Goal: Task Accomplishment & Management: Use online tool/utility

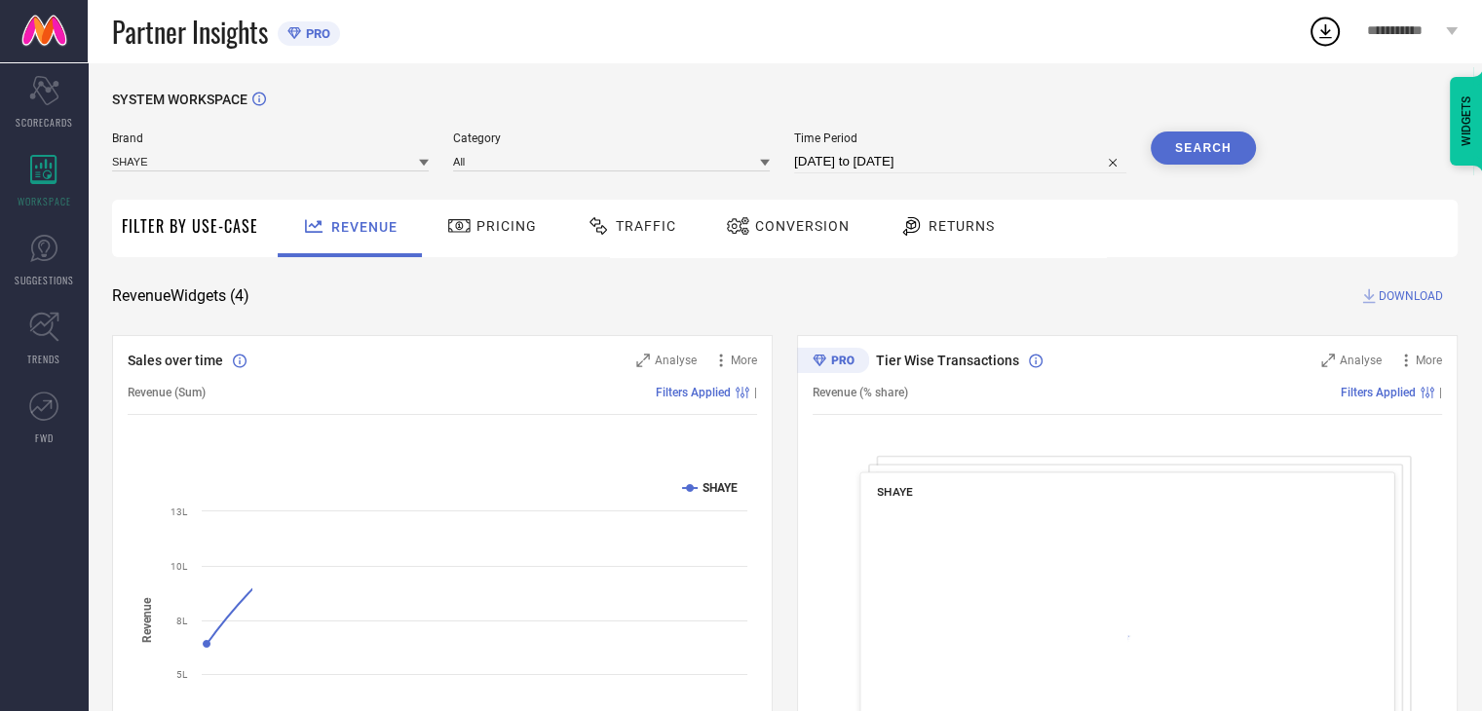
click at [791, 220] on span "Conversion" at bounding box center [802, 226] width 95 height 16
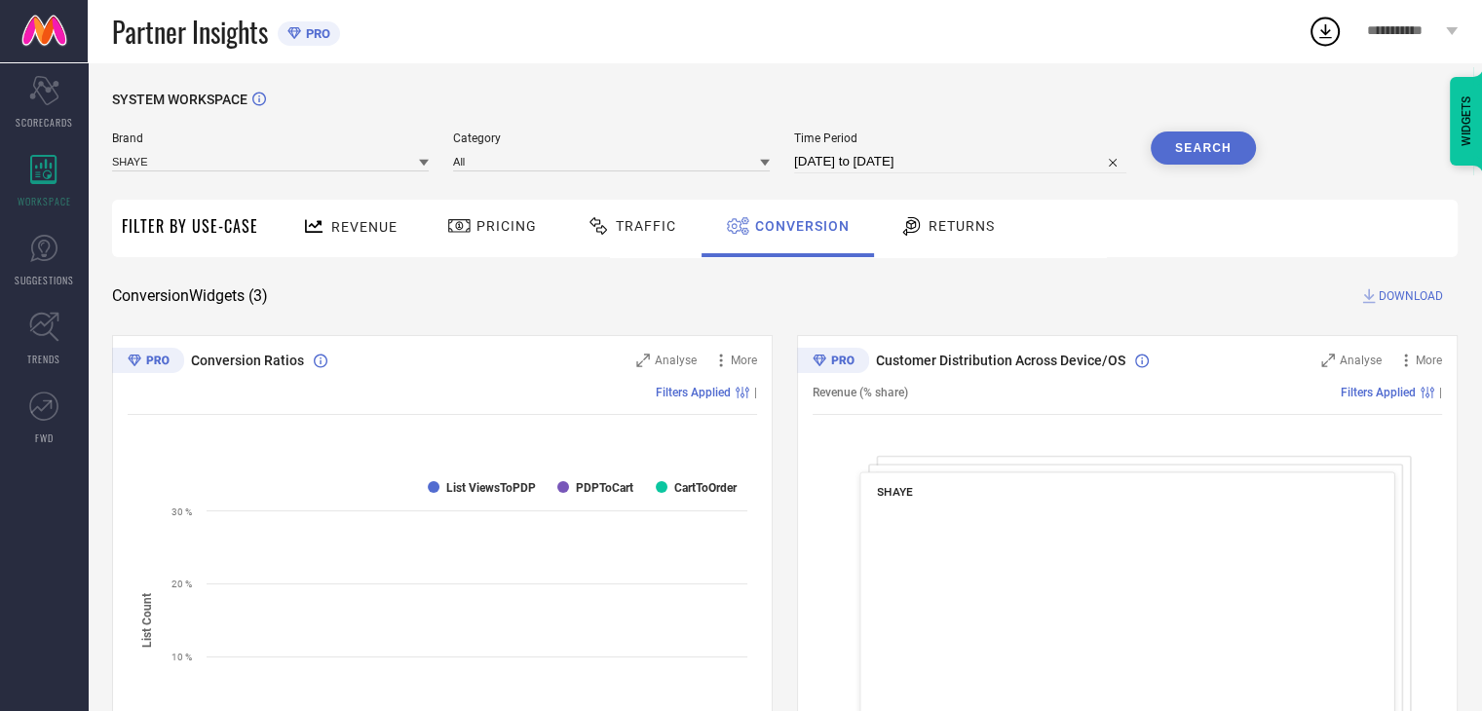
select select "6"
select select "2025"
select select "7"
select select "2025"
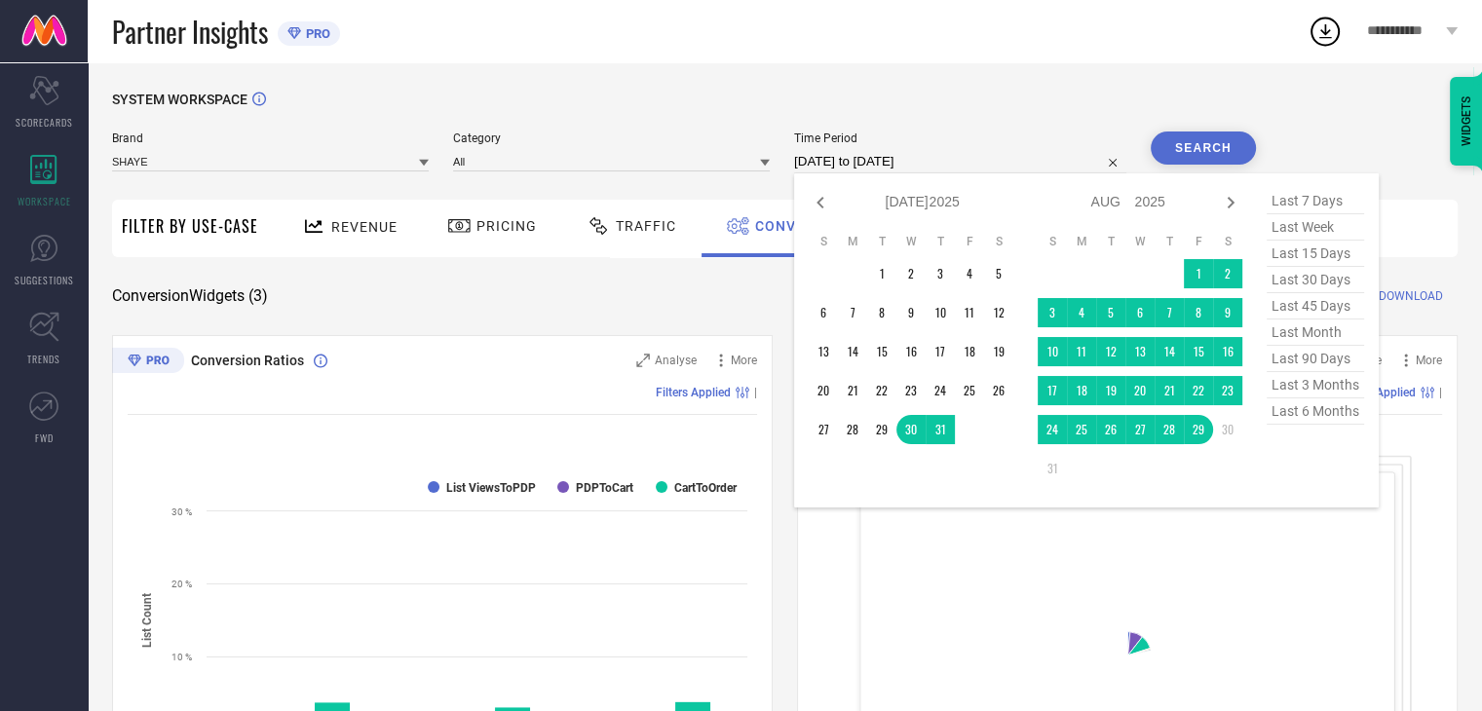
click at [996, 170] on input "30-07-2025 to 29-08-2025" at bounding box center [960, 161] width 332 height 23
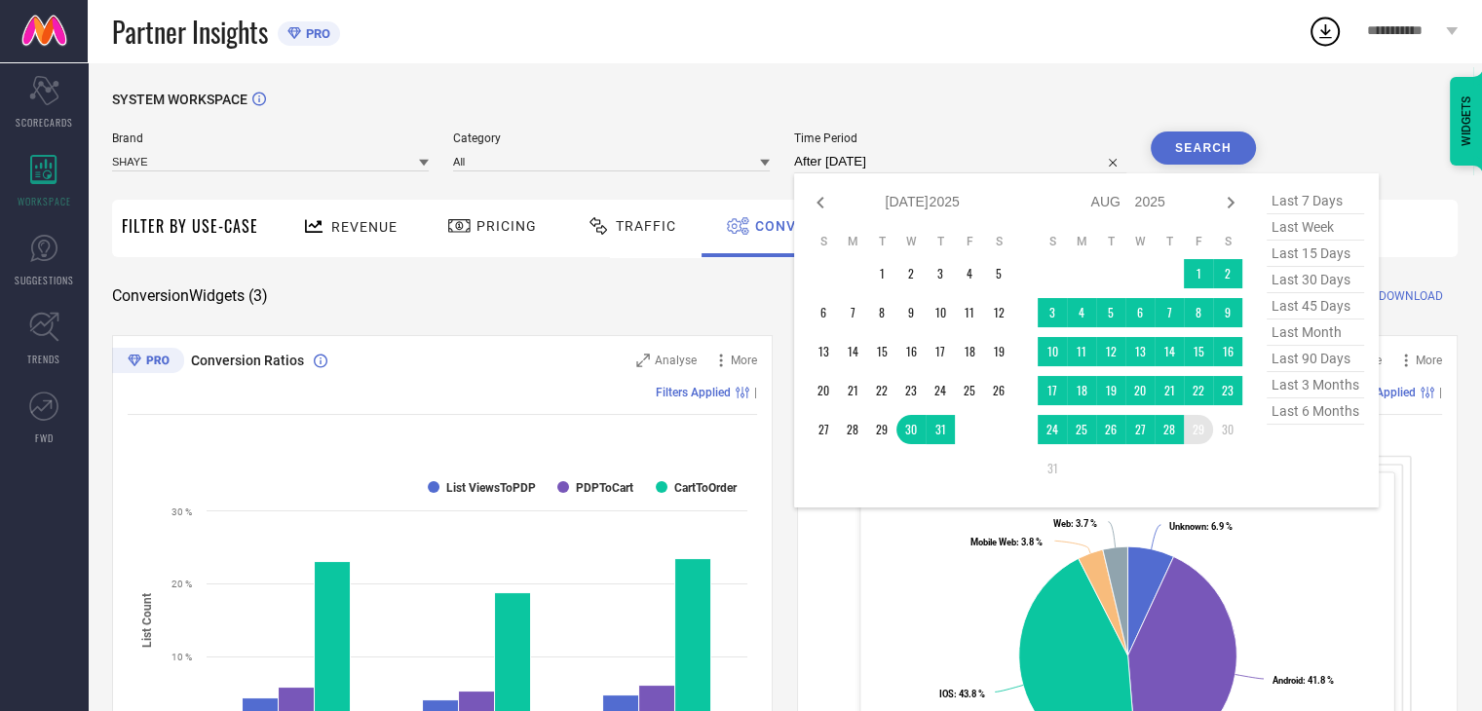
click at [1198, 434] on td "29" at bounding box center [1198, 429] width 29 height 29
type input "[DATE] to [DATE]"
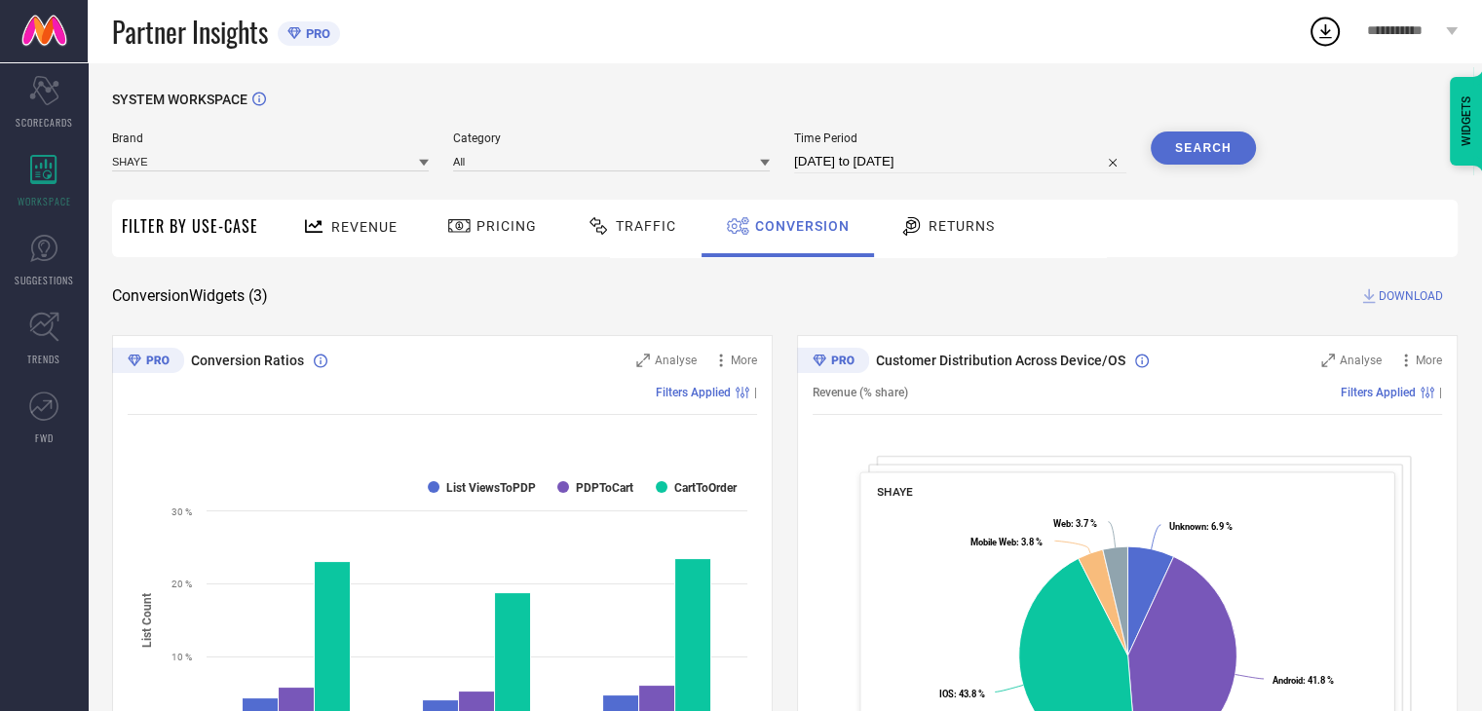
click at [1206, 152] on button "Search" at bounding box center [1203, 148] width 105 height 33
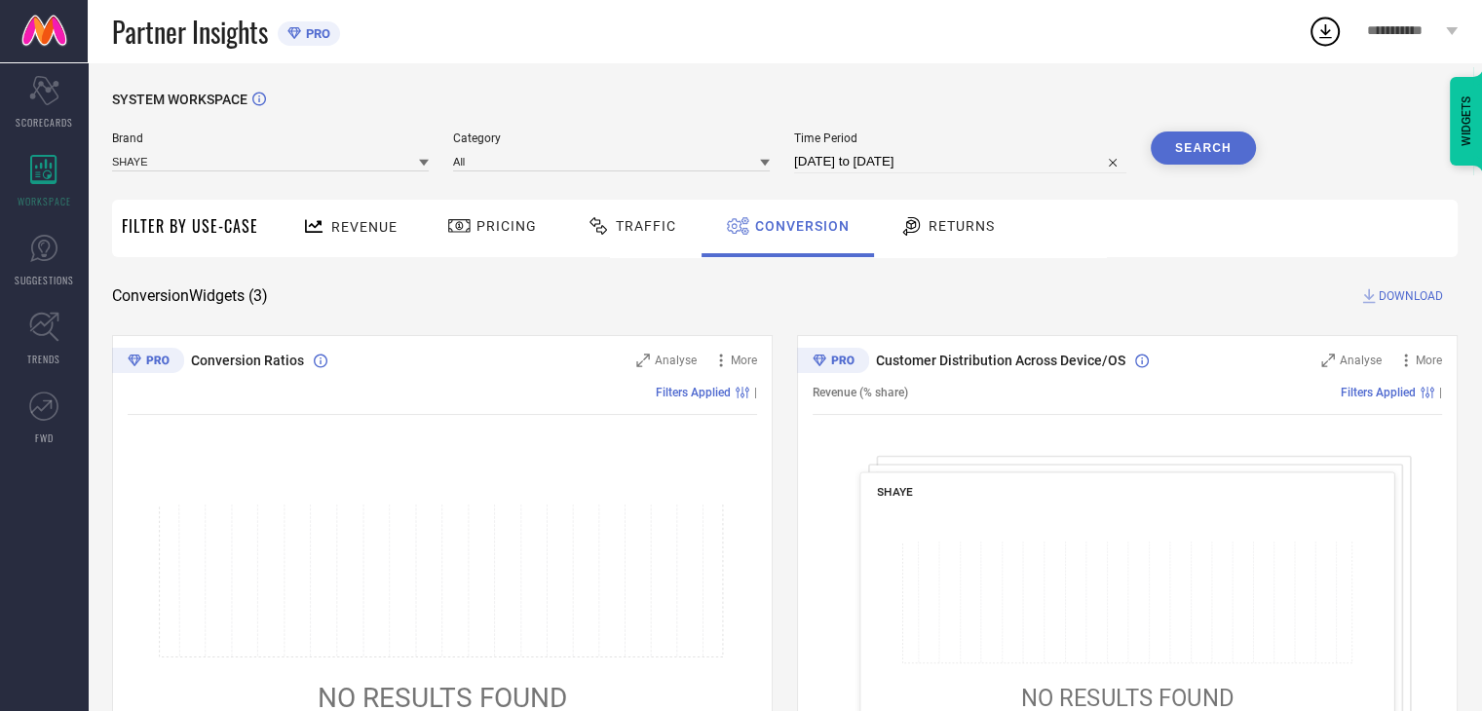
click at [959, 164] on input "[DATE] to [DATE]" at bounding box center [960, 161] width 332 height 23
select select "7"
select select "2025"
select select "8"
select select "2025"
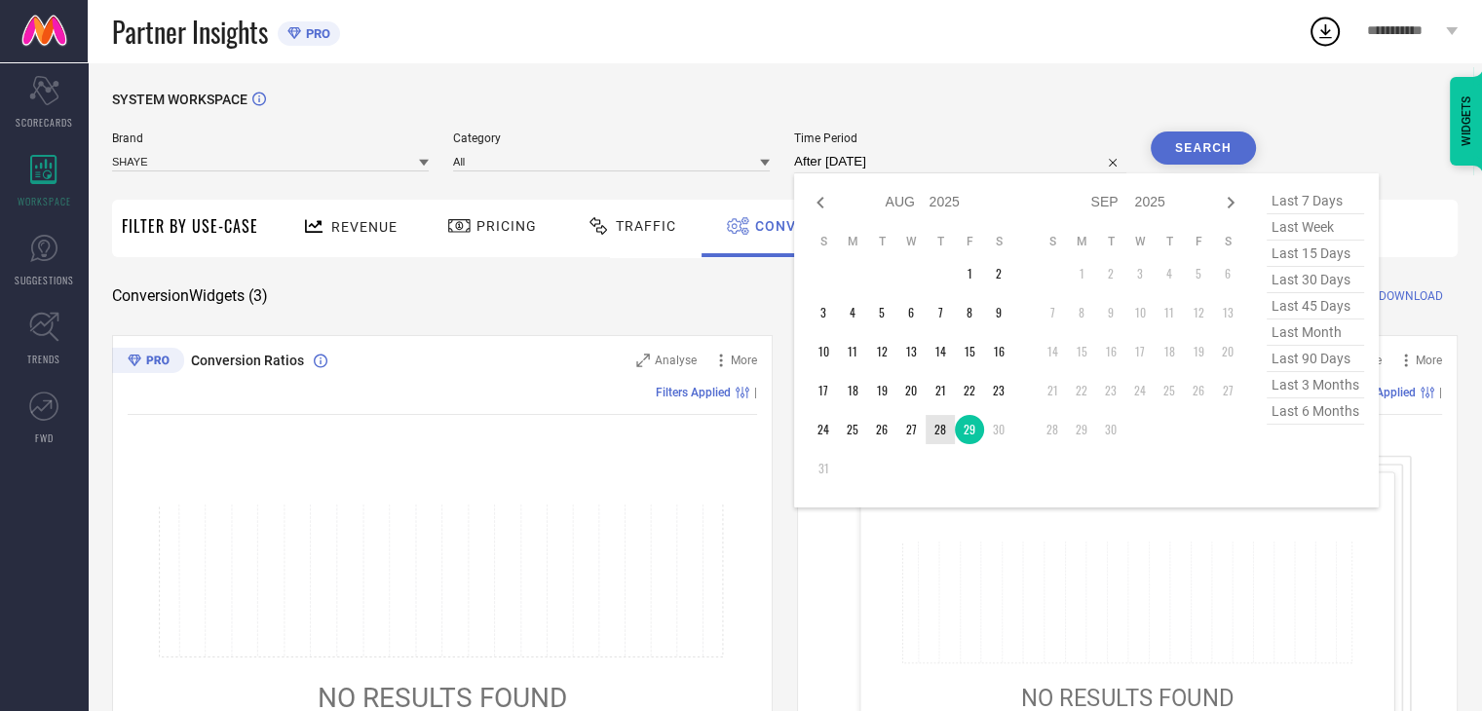
click at [939, 434] on td "28" at bounding box center [940, 429] width 29 height 29
type input "28-08-2025 to 28-08-2025"
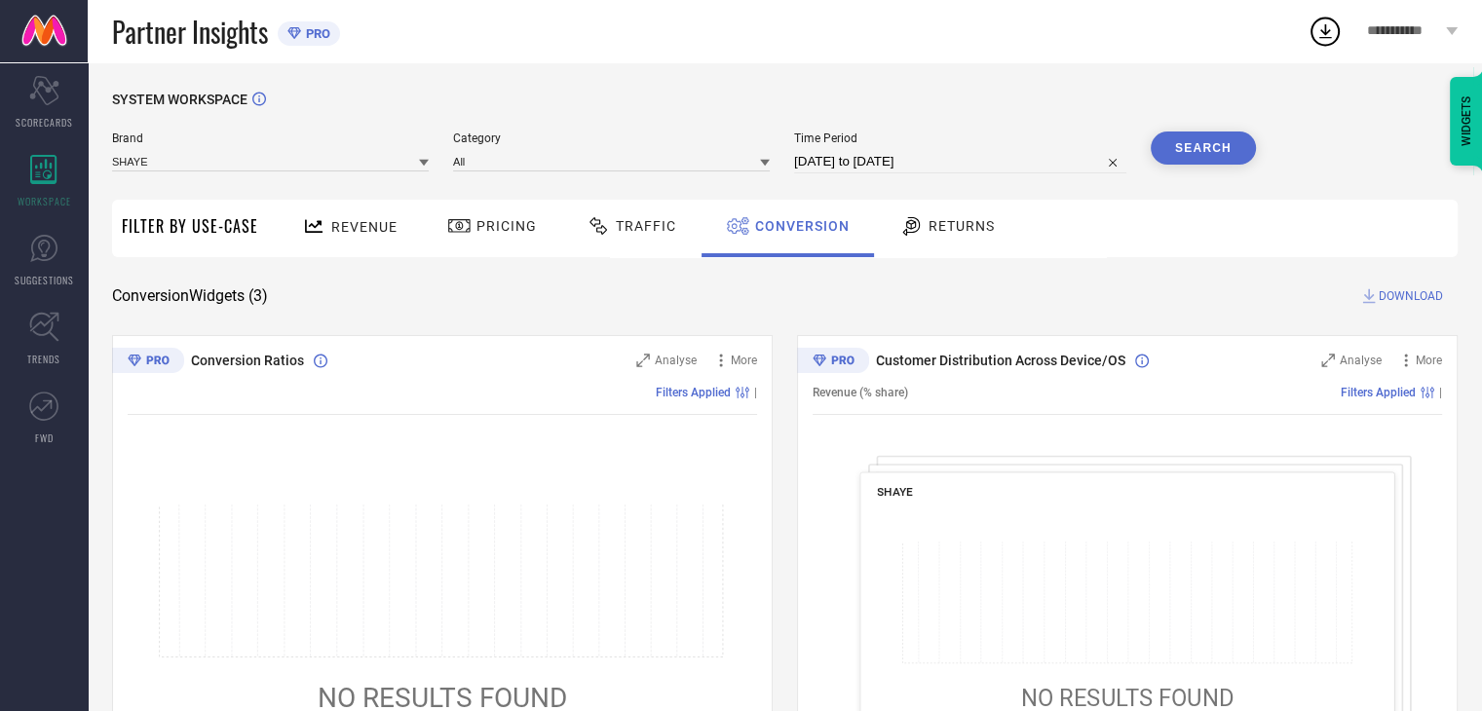
click at [1177, 144] on button "Search" at bounding box center [1203, 148] width 105 height 33
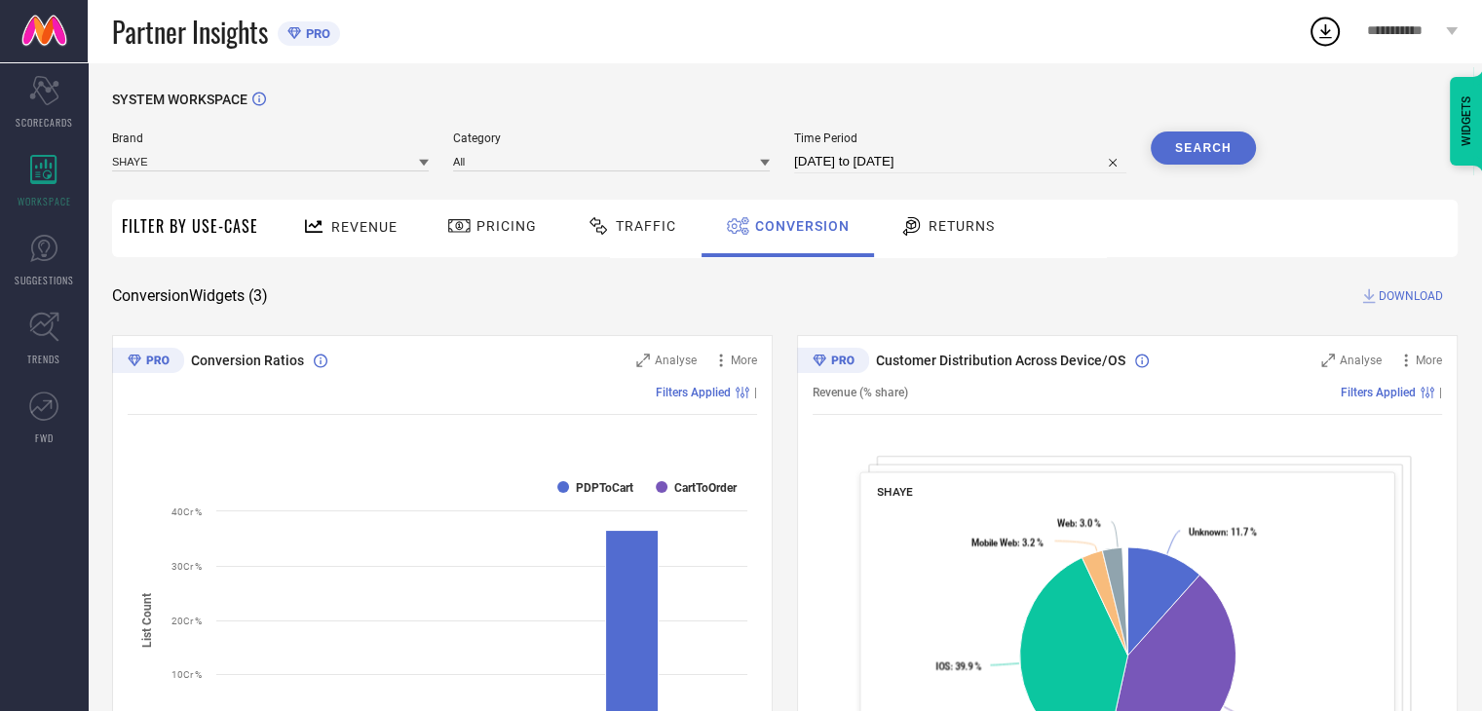
select select "7"
select select "2025"
select select "8"
select select "2025"
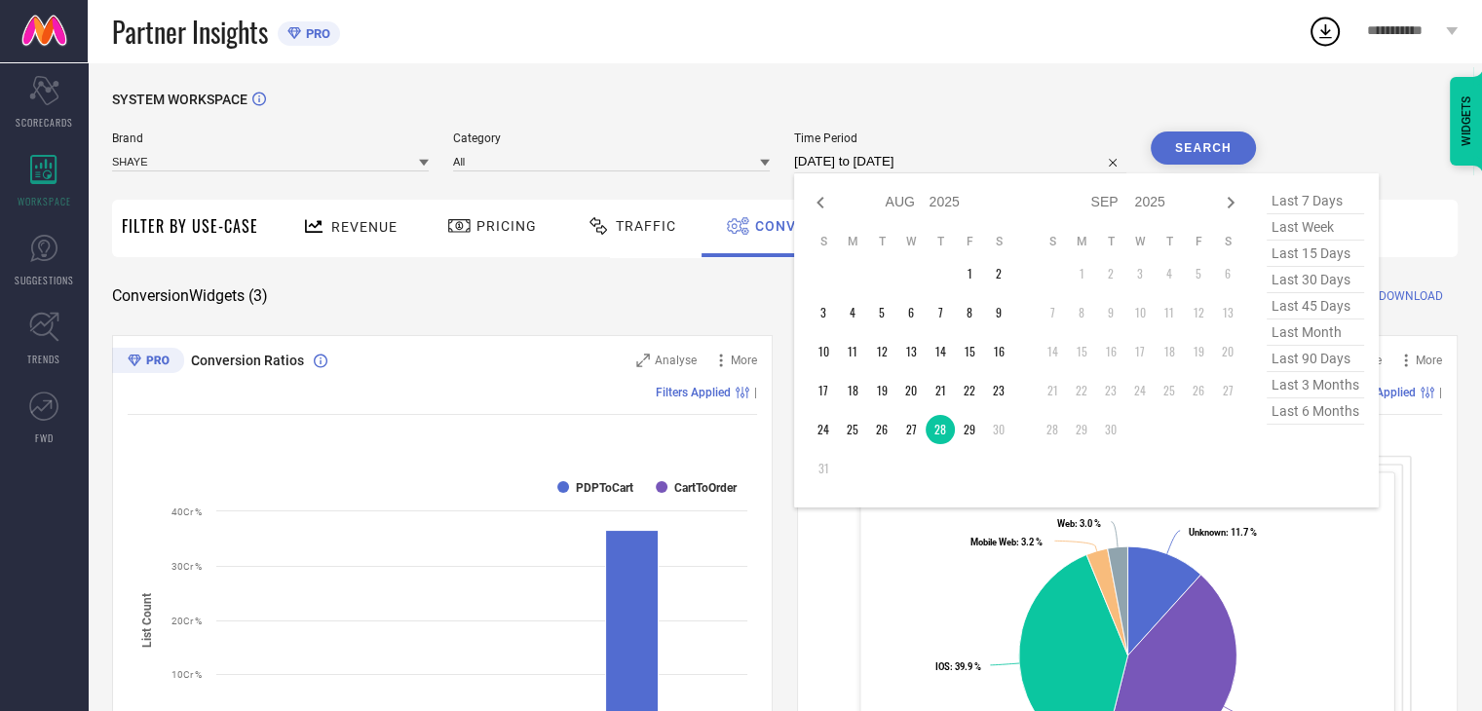
click at [970, 169] on input "28-08-2025 to 28-08-2025" at bounding box center [960, 161] width 332 height 23
click at [820, 200] on icon at bounding box center [820, 202] width 23 height 23
select select "6"
select select "2025"
select select "7"
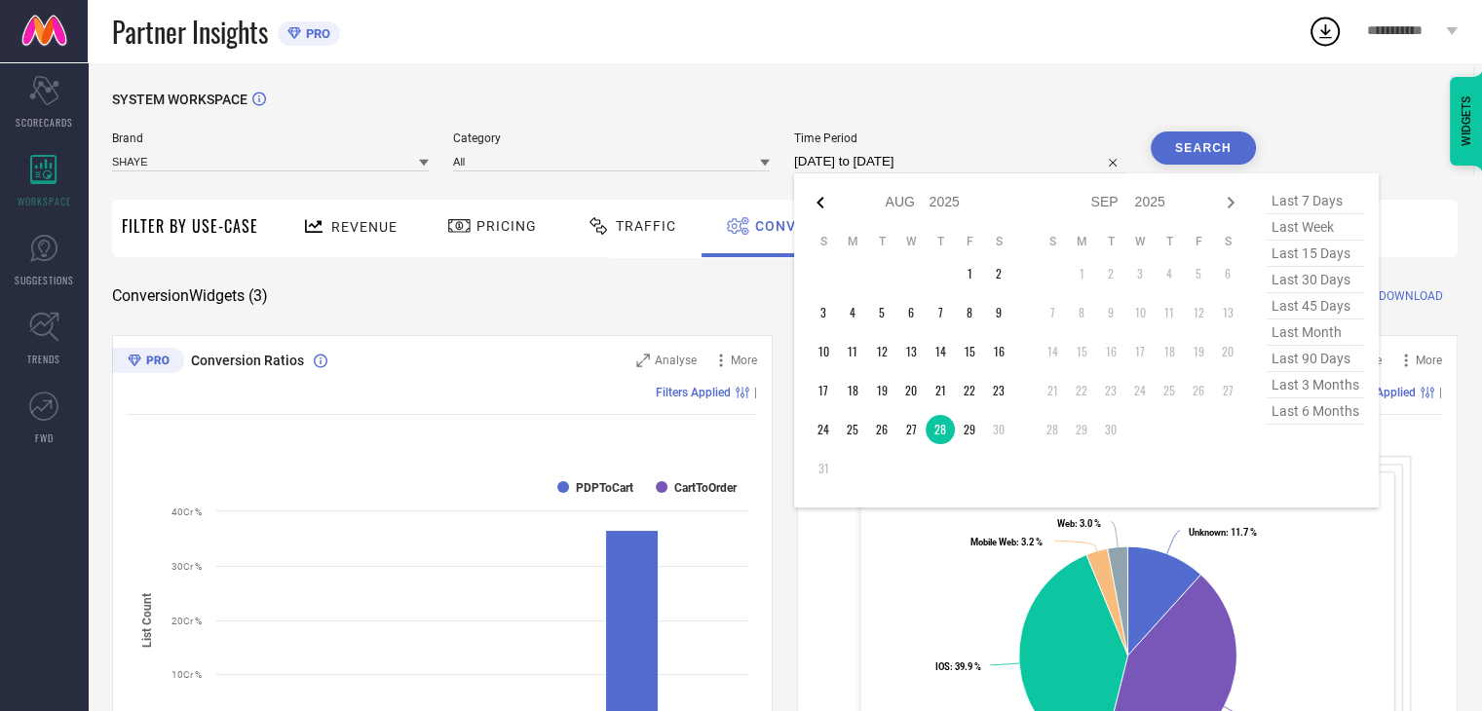
select select "2025"
click at [850, 431] on td "28" at bounding box center [852, 429] width 29 height 29
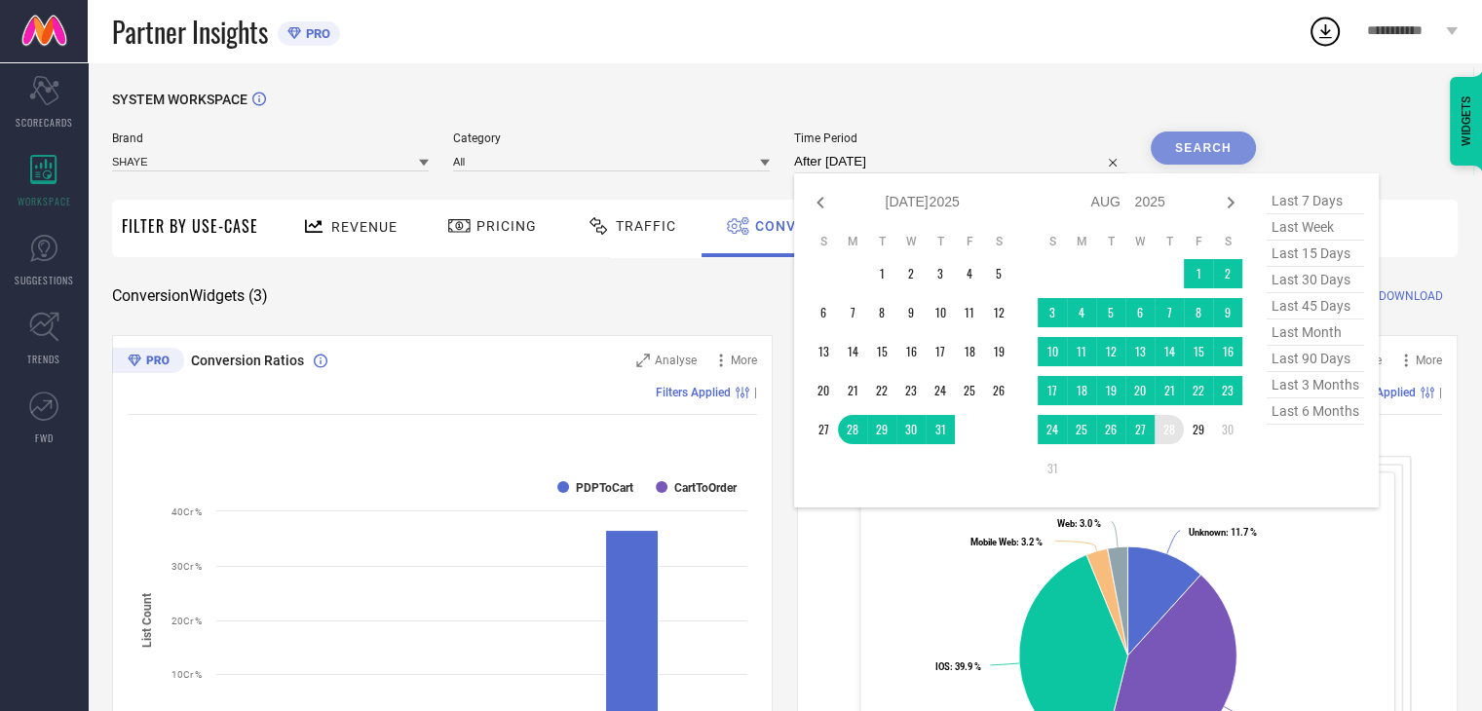
type input "28-07-2025 to 28-08-2025"
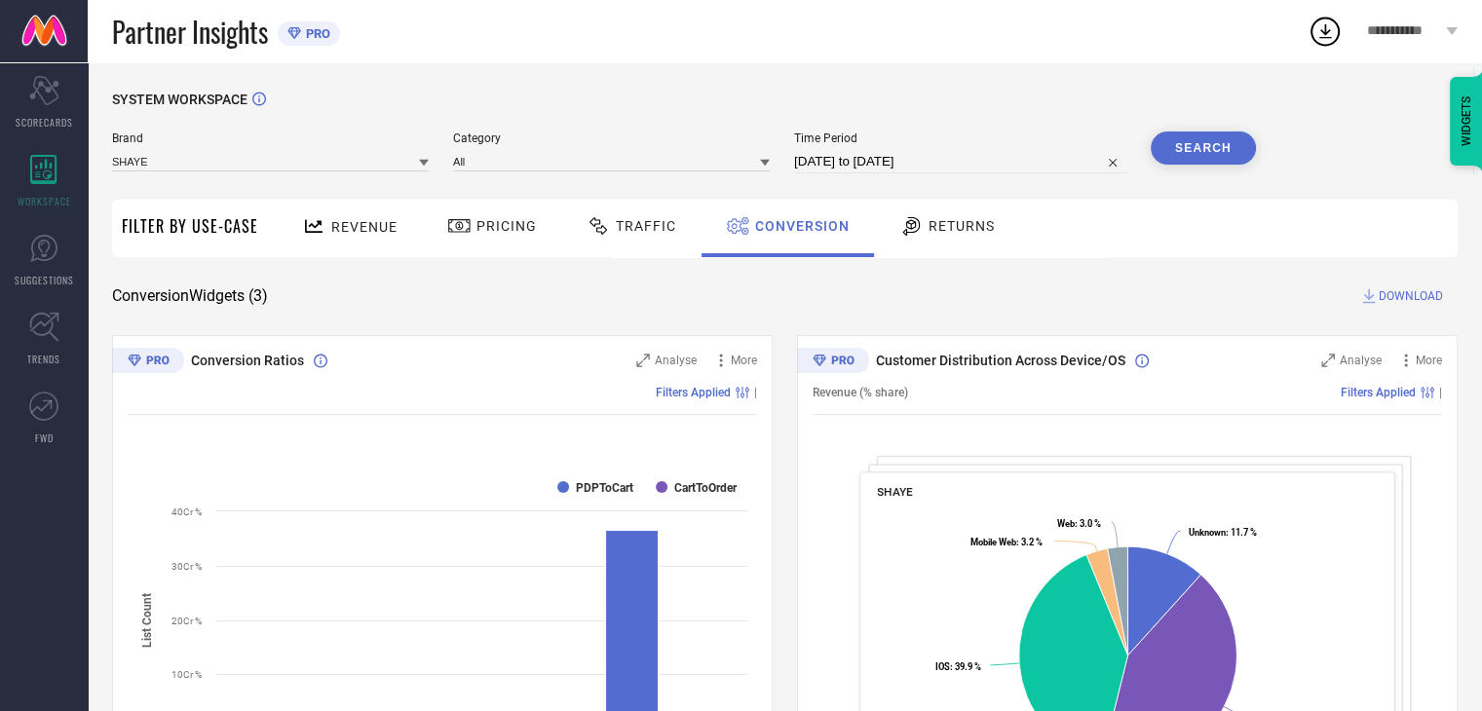
click at [1187, 153] on button "Search" at bounding box center [1203, 148] width 105 height 33
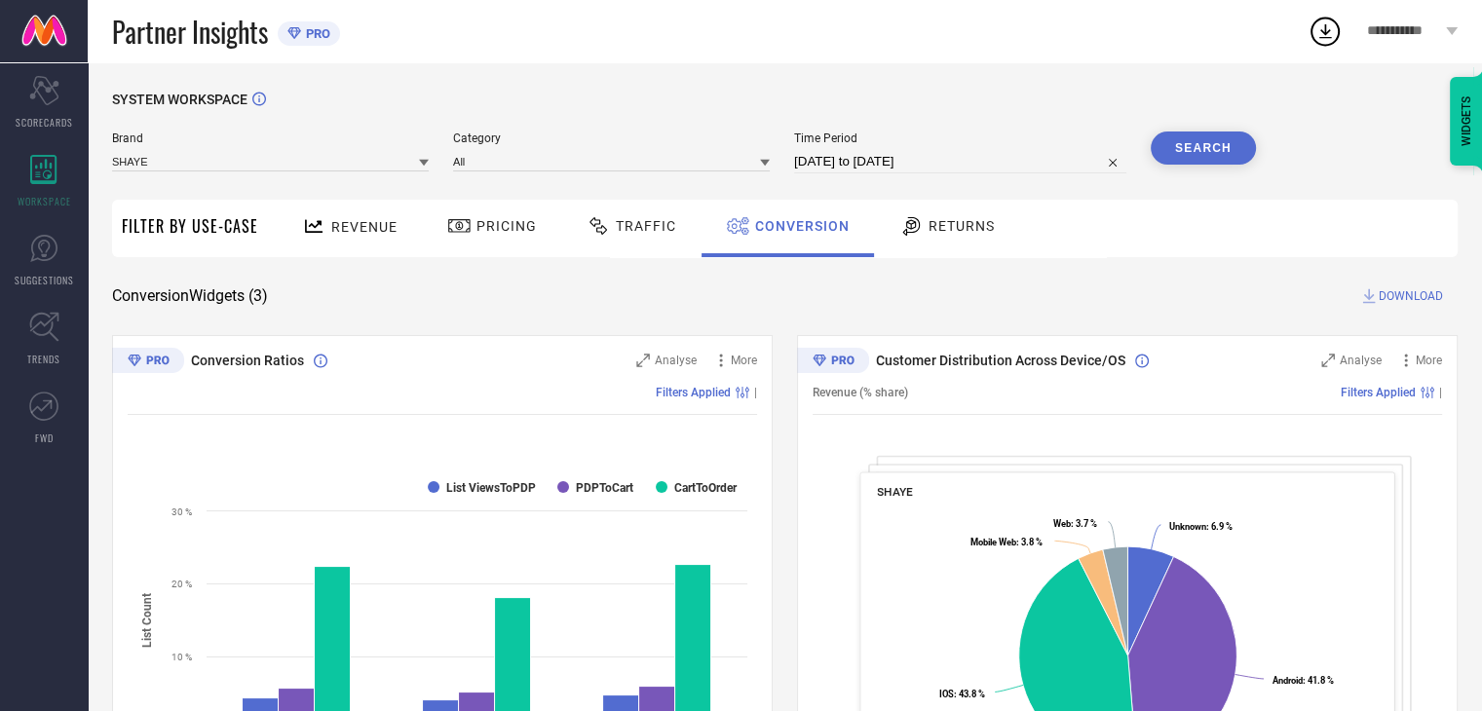
click at [1411, 292] on span "DOWNLOAD" at bounding box center [1411, 295] width 64 height 19
